Goal: Submit feedback/report problem

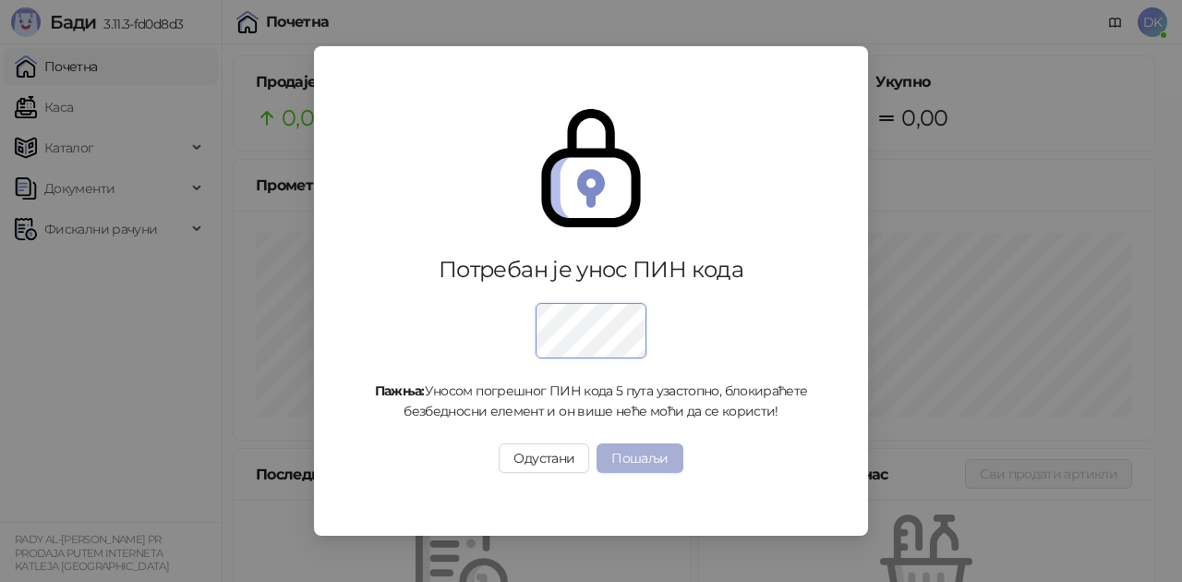
click at [641, 454] on button "Пошаљи" at bounding box center [640, 458] width 86 height 30
